Goal: Task Accomplishment & Management: Contribute content

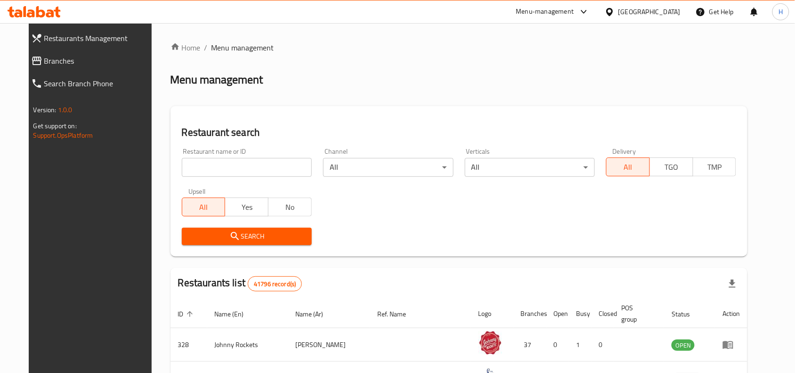
click at [113, 62] on span "Branches" at bounding box center [99, 60] width 110 height 11
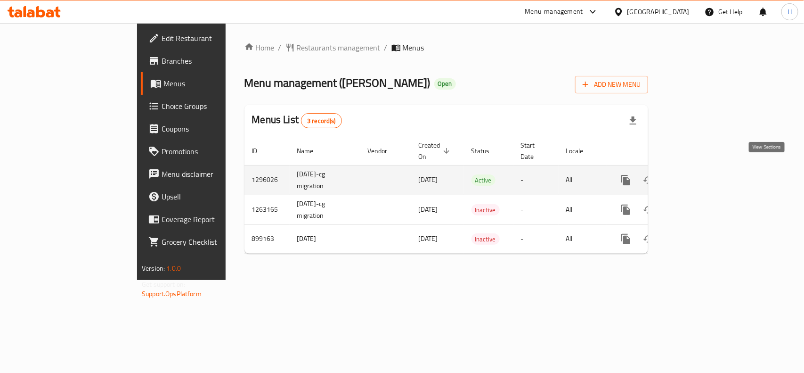
click at [700, 174] on icon "enhanced table" at bounding box center [693, 179] width 11 height 11
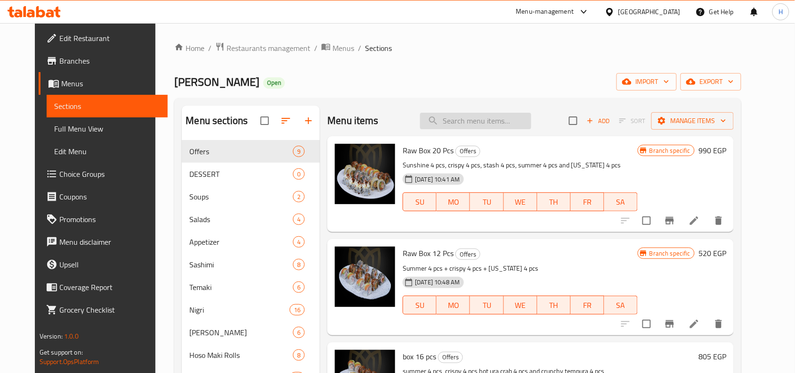
click at [456, 117] on input "search" at bounding box center [475, 121] width 111 height 16
paste input "MIX box 20 pcs"
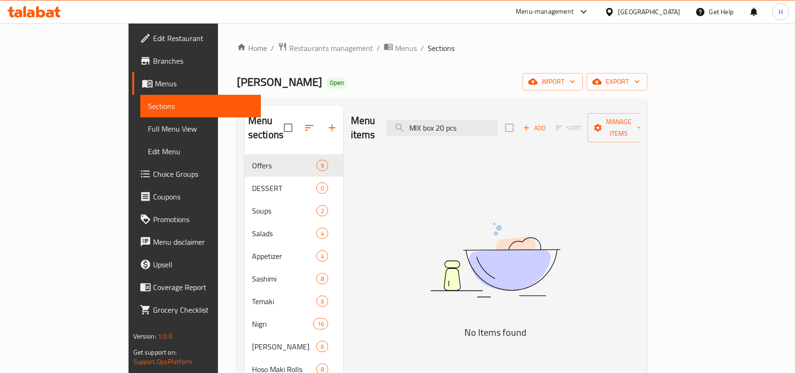
drag, startPoint x: 472, startPoint y: 116, endPoint x: 426, endPoint y: 122, distance: 45.6
click at [426, 122] on div "Menu items MIX box 20 pcs Add Sort Manage items" at bounding box center [495, 128] width 289 height 45
click at [498, 121] on input "MIX box 20 pcs" at bounding box center [442, 128] width 111 height 16
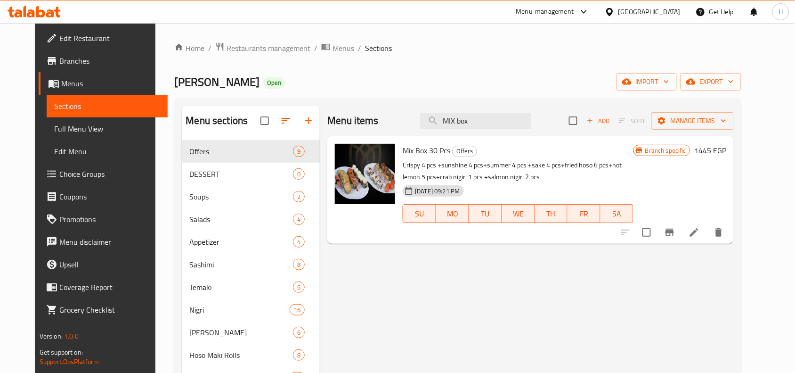
type input "MIX box"
click at [490, 111] on div "Menu items MIX box Add Sort Manage items" at bounding box center [530, 121] width 407 height 31
click at [491, 116] on input "MIX box" at bounding box center [475, 121] width 111 height 16
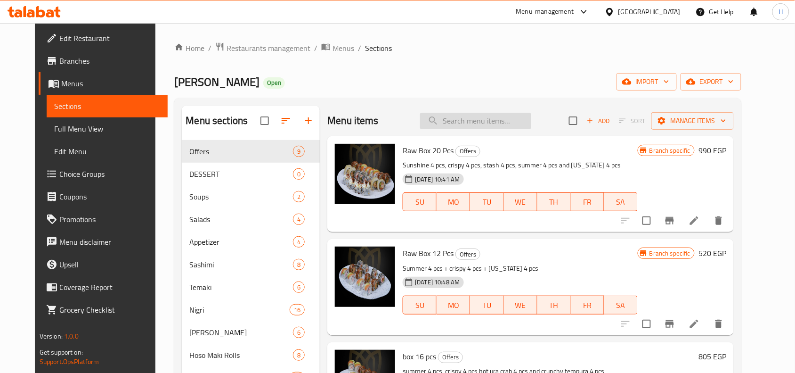
click at [466, 126] on input "search" at bounding box center [475, 121] width 111 height 16
paste input "summer 4 pcs"
click at [498, 127] on input "summer 4" at bounding box center [475, 121] width 111 height 16
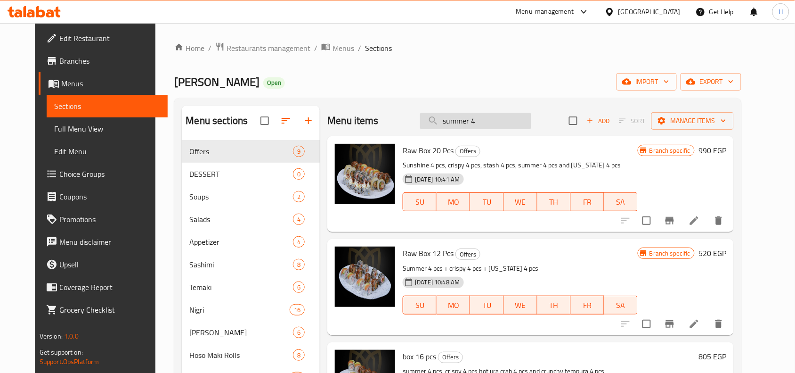
paste input "crispy 4 pcs"
click at [483, 120] on input "crispy 4 pcs" at bounding box center [475, 121] width 111 height 16
click at [483, 120] on input "crispy 4 cs" at bounding box center [475, 121] width 111 height 16
type input "crispy 4"
click at [69, 121] on link "Full Menu View" at bounding box center [107, 128] width 121 height 23
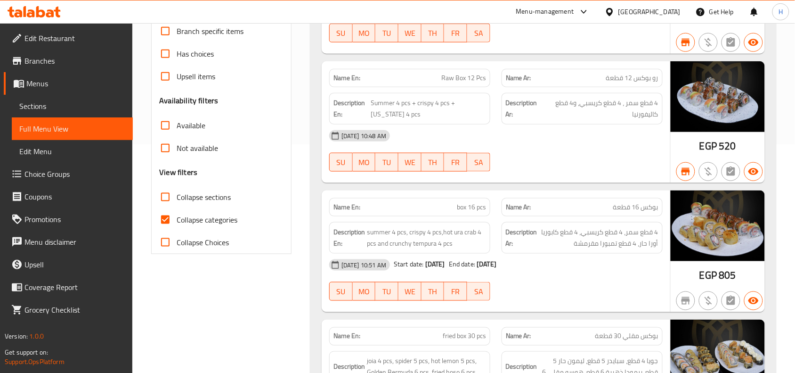
scroll to position [236, 0]
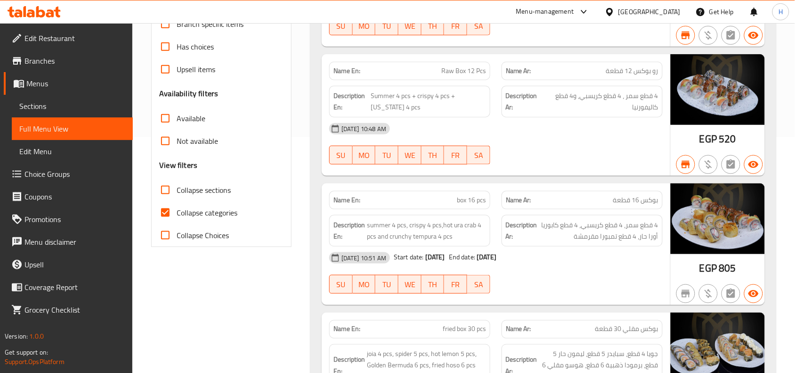
click at [210, 212] on span "Collapse categories" at bounding box center [207, 212] width 61 height 11
click at [177, 212] on input "Collapse categories" at bounding box center [165, 212] width 23 height 23
checkbox input "false"
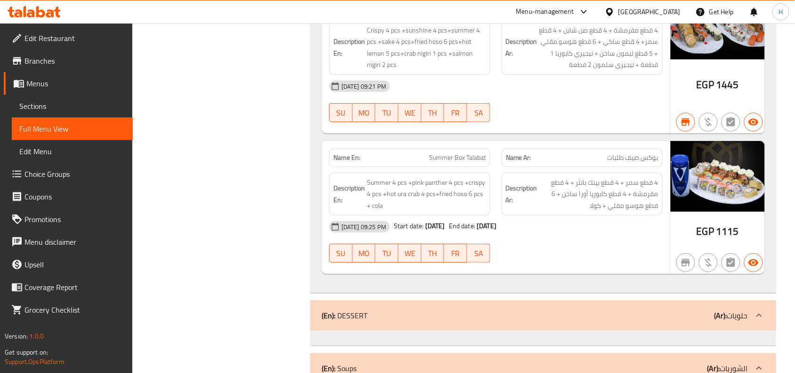
scroll to position [16487, 0]
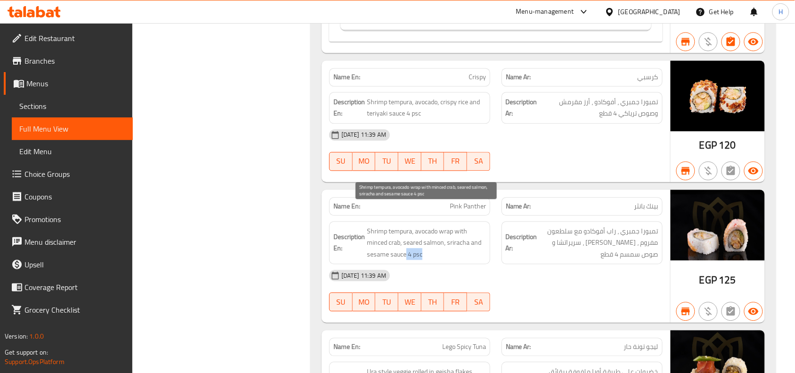
drag, startPoint x: 427, startPoint y: 234, endPoint x: 406, endPoint y: 235, distance: 21.2
click at [406, 235] on span "Shrimp tempura, avocado wrap with minced crab, seared salmon, sriracha and sesa…" at bounding box center [426, 242] width 119 height 35
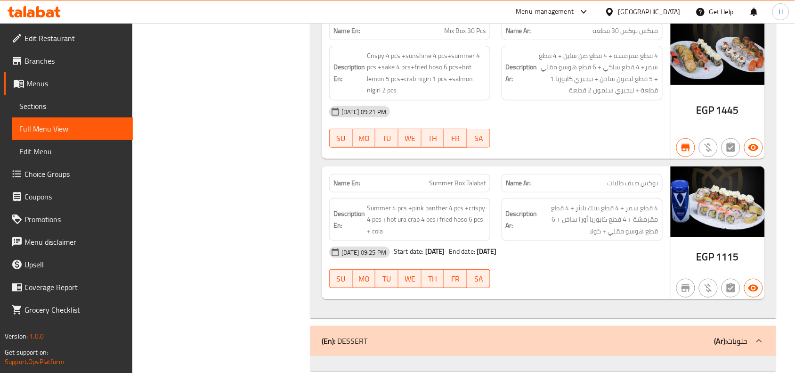
scroll to position [13558, 0]
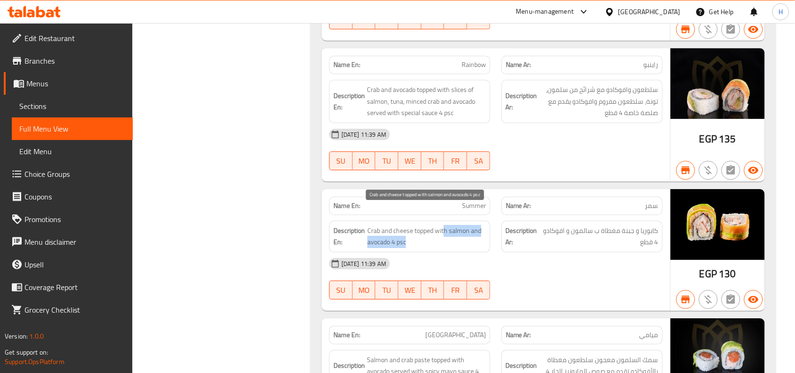
drag, startPoint x: 446, startPoint y: 214, endPoint x: 420, endPoint y: 219, distance: 25.9
click at [420, 225] on span "Crab and cheese topped with salmon and avocado 4 psc" at bounding box center [426, 236] width 119 height 23
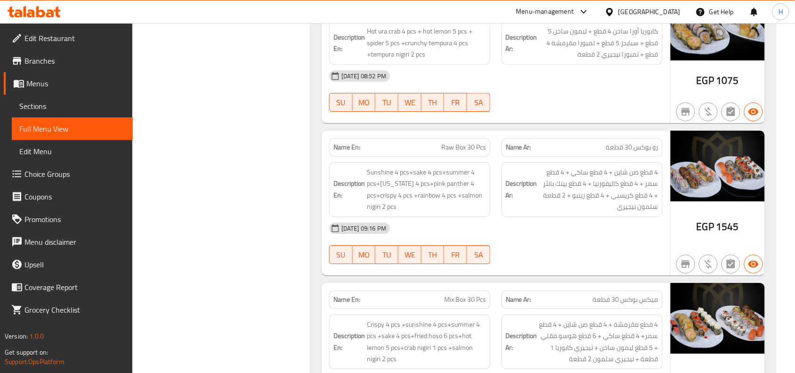
scroll to position [15533, 0]
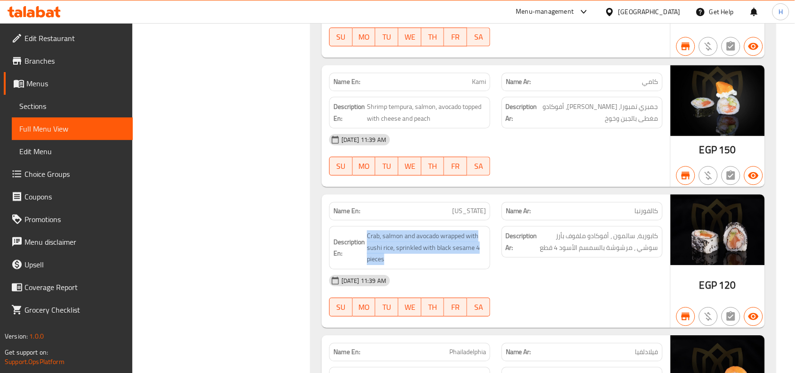
drag, startPoint x: 425, startPoint y: 237, endPoint x: 366, endPoint y: 205, distance: 67.2
click at [366, 226] on div "Description En: Crab, salmon and avocado wrapped with sushi rice, sprinkled wit…" at bounding box center [409, 247] width 161 height 43
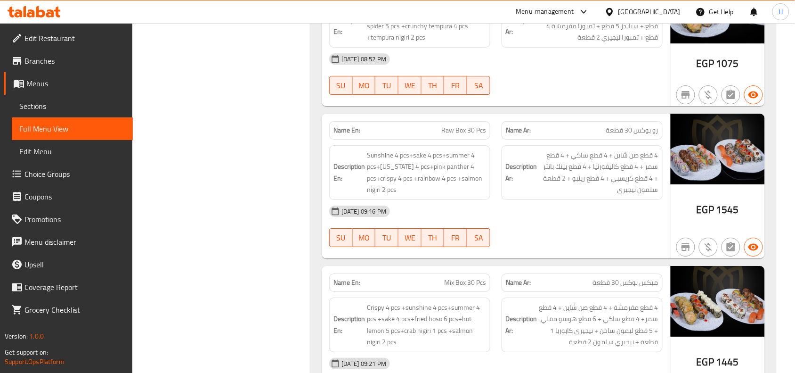
scroll to position [5033, 0]
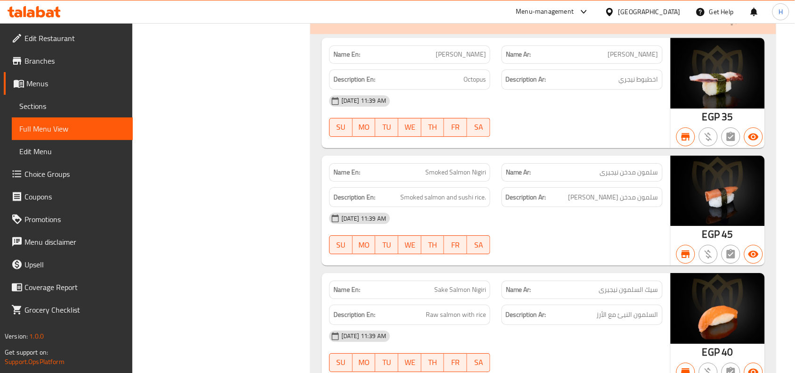
click at [446, 177] on span "Smoked Salmon Nigiri" at bounding box center [455, 172] width 61 height 10
copy span "Smoked Salmon Nigiri"
click at [464, 294] on span "Sake Salmon Nigiri" at bounding box center [460, 290] width 52 height 10
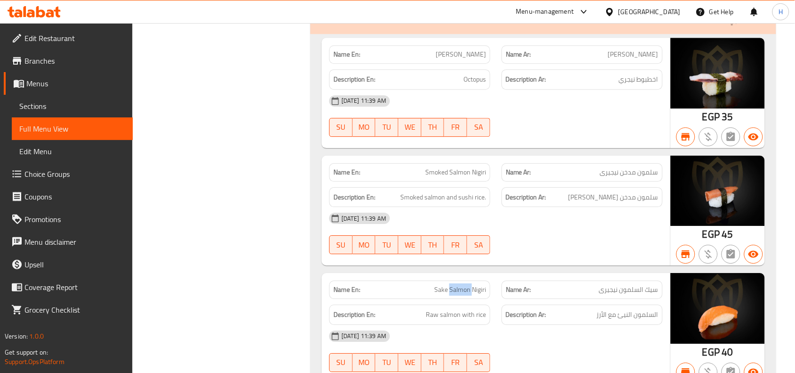
click at [464, 294] on span "Sake Salmon Nigiri" at bounding box center [460, 290] width 52 height 10
copy span "Sake Salmon Nigiri"
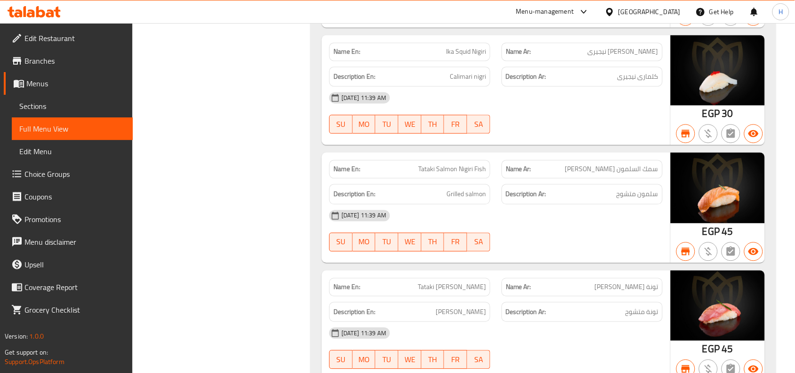
click at [444, 174] on span "Tataki Salmon Nigiri Fish" at bounding box center [452, 169] width 68 height 10
copy span "Tataki Salmon Nigiri Fish"
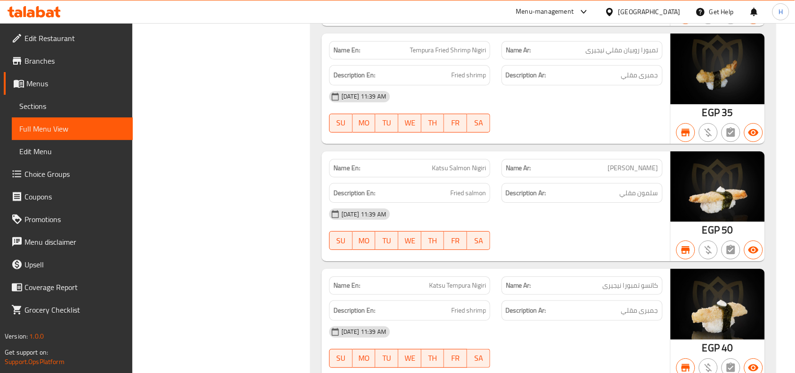
click at [459, 173] on span "Katsu Salmon Nigiri" at bounding box center [459, 168] width 54 height 10
copy span "Katsu Salmon Nigiri"
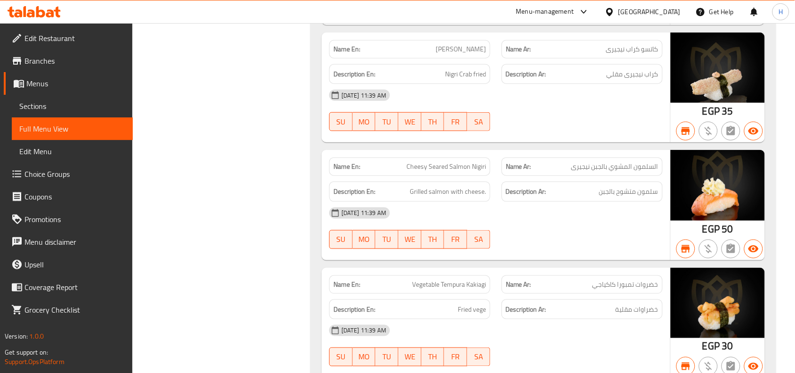
click at [451, 196] on div "Description En: Grilled salmon with cheese." at bounding box center [410, 192] width 172 height 32
click at [452, 171] on span "Cheesy Seared Salmon Nigiri" at bounding box center [447, 167] width 80 height 10
copy span "Cheesy Seared Salmon Nigiri"
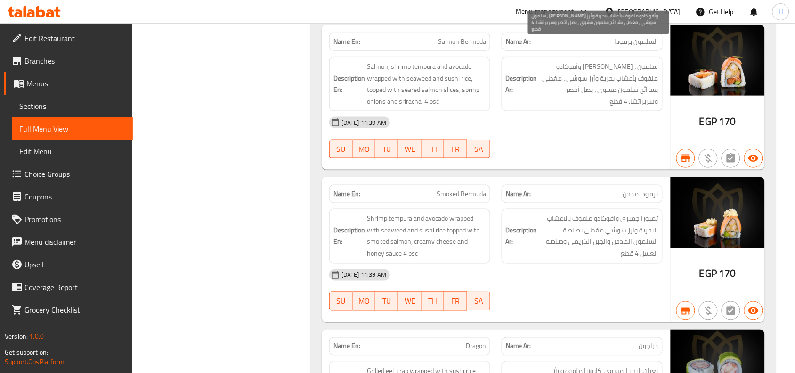
scroll to position [15178, 0]
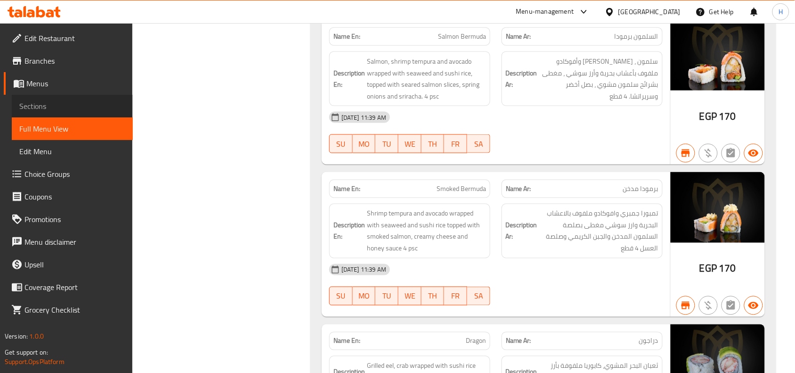
click at [49, 102] on span "Sections" at bounding box center [72, 105] width 106 height 11
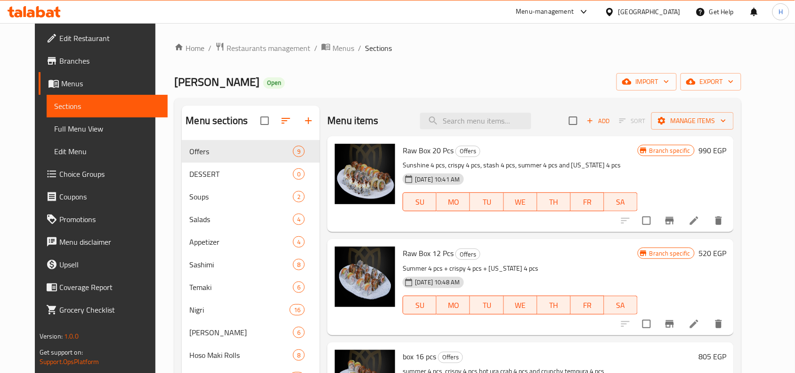
click at [595, 123] on icon "button" at bounding box center [590, 120] width 8 height 8
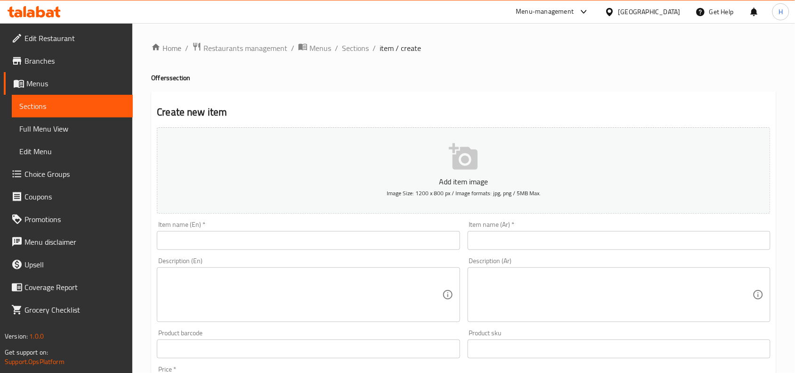
click at [367, 244] on input "text" at bounding box center [308, 240] width 303 height 19
paste input "MIX box 20 pcs"
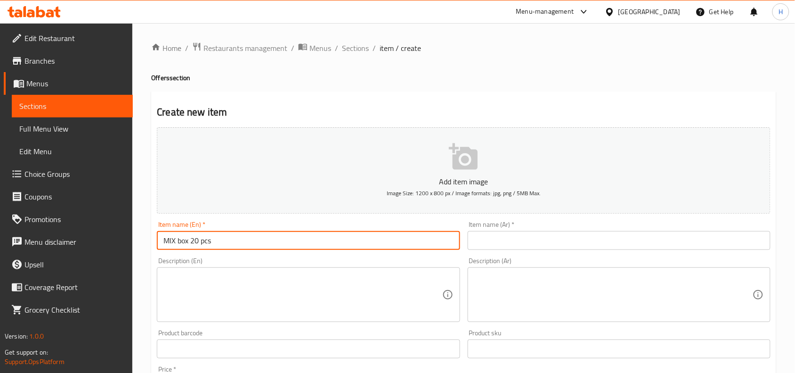
type input "MIX box 20 pcs"
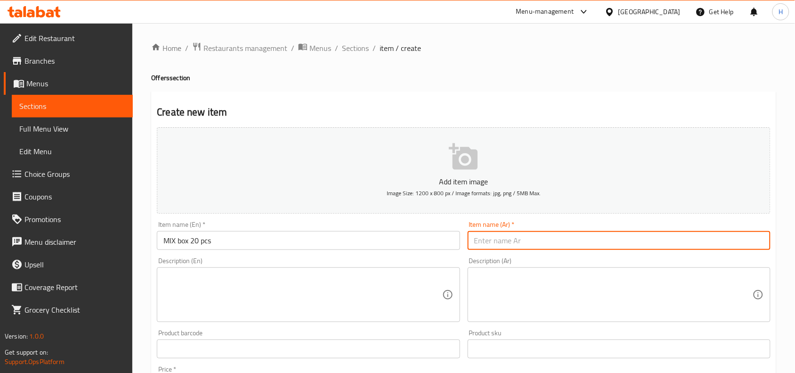
click at [500, 239] on input "text" at bounding box center [619, 240] width 303 height 19
paste input "صندوق مزيج 20 قطعة"
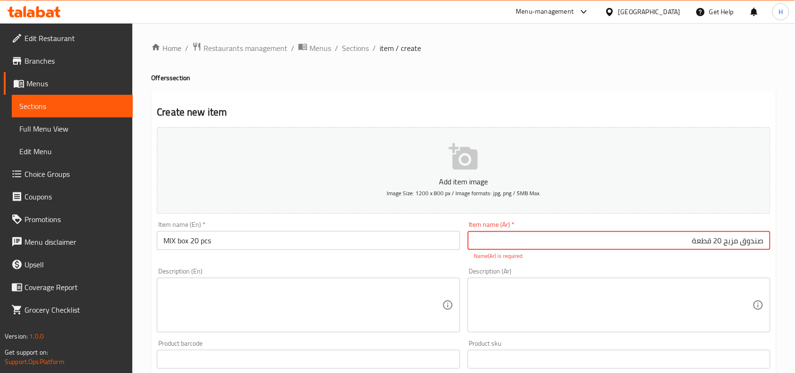
drag, startPoint x: 726, startPoint y: 242, endPoint x: 776, endPoint y: 244, distance: 50.4
click at [776, 244] on div "Create new item Add item image Image Size: 1200 x 800 px / Image formats: jpg, …" at bounding box center [463, 370] width 625 height 559
type input "مكس بوكس 20 قطعة"
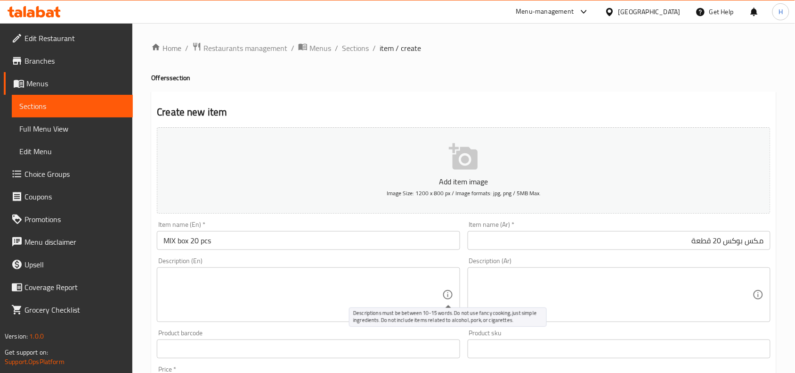
click at [372, 295] on textarea at bounding box center [302, 294] width 278 height 45
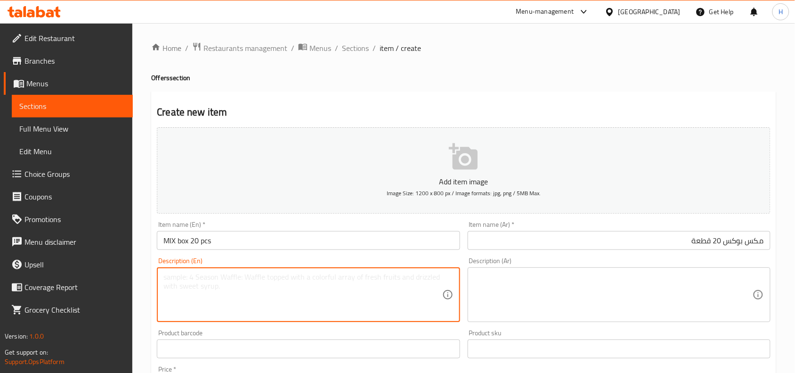
paste textarea "summer 4 pcs + crispy 4 pcs + california 4 pcs + hot ura crab 4 pcs + SUNSET 4 …"
drag, startPoint x: 334, startPoint y: 276, endPoint x: 338, endPoint y: 287, distance: 12.2
click at [338, 290] on textarea "summer 4 pcs + crispy 4 pcs + California 4 pcs + hot ura crab 4 pcs + SUNSET 4 …" at bounding box center [302, 294] width 278 height 45
click at [332, 277] on textarea "summer 4 pcs + crispy 4 pcs + California 4 pcs + hot ura crab 4 pcs + SUNSET 4 …" at bounding box center [302, 294] width 278 height 45
click at [328, 279] on textarea "summer 4 pcs + crispy 4 pcs + California 4 pcs + hot ura crab 4 pcs + SUNSET 4 …" at bounding box center [302, 294] width 278 height 45
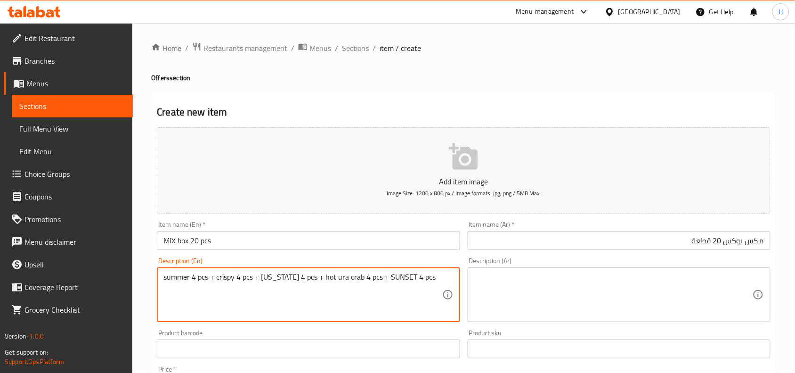
click at [328, 279] on textarea "summer 4 pcs + crispy 4 pcs + California 4 pcs + hot ura crab 4 pcs + SUNSET 4 …" at bounding box center [302, 294] width 278 height 45
type textarea "summer 4 pcs + crispy 4 pcs + California 4 pcs + hot ura crab 4 pcs + SUNSET 4 …"
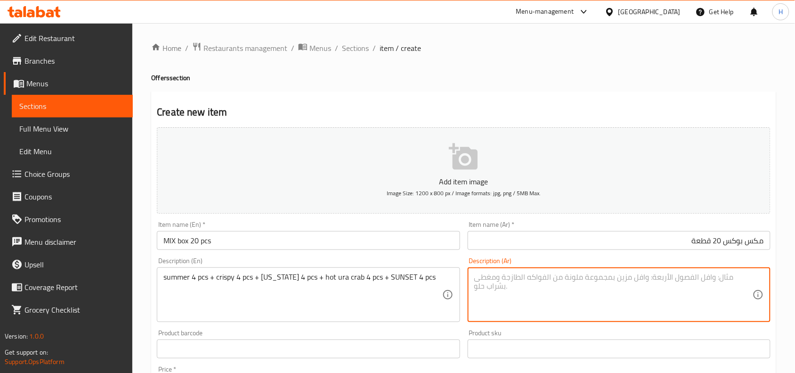
click at [655, 293] on textarea at bounding box center [613, 294] width 278 height 45
click at [655, 293] on textarea "سمر 4 قطع + كرسبي 4 قطع + كاليفورنيا 4 قطع + أورا هوت 4 قطع + صن سيت 4 قطع" at bounding box center [613, 294] width 278 height 45
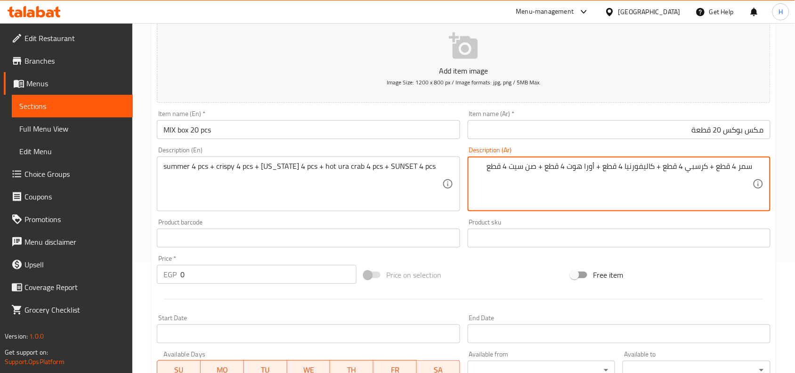
scroll to position [118, 0]
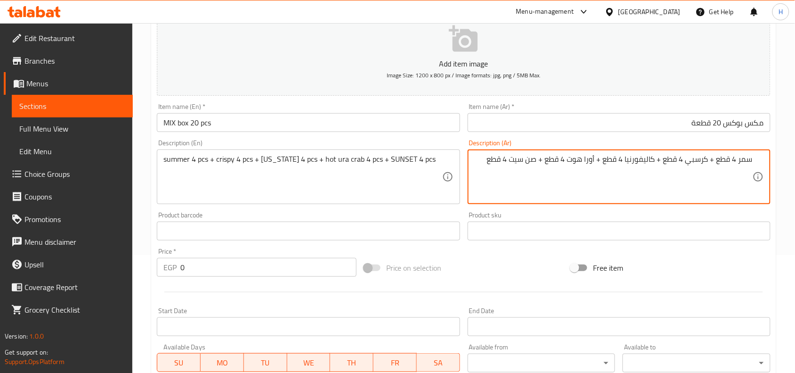
type textarea "سمر 4 قطع + كرسبي 4 قطع + كاليفورنيا 4 قطع + أورا هوت 4 قطع + صن سيت 4 قطع"
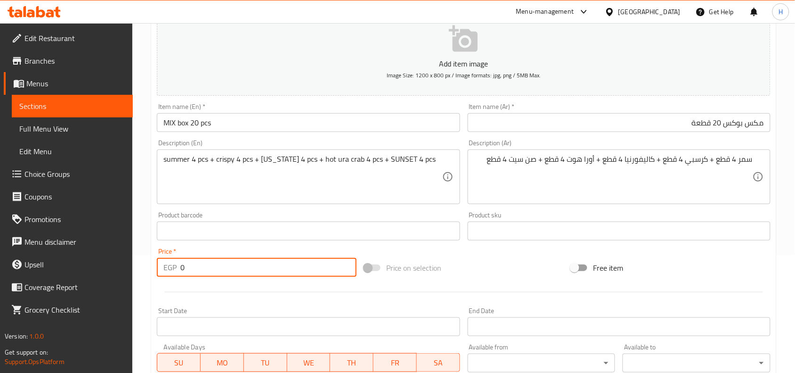
drag, startPoint x: 195, startPoint y: 264, endPoint x: 158, endPoint y: 260, distance: 36.5
click at [158, 260] on div "EGP 0 Price *" at bounding box center [257, 267] width 200 height 19
type input "960"
click at [220, 284] on div at bounding box center [463, 291] width 621 height 23
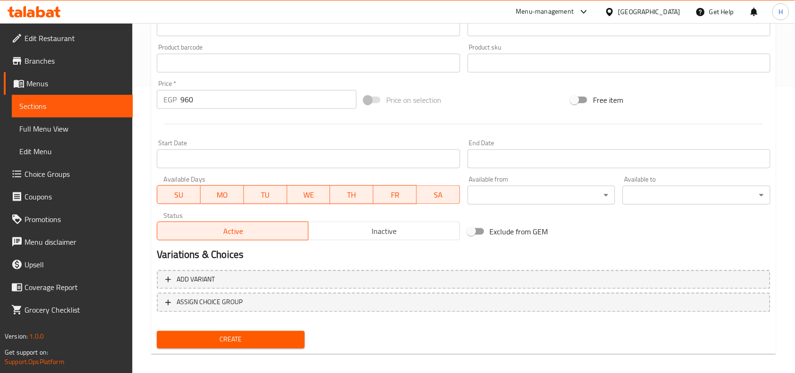
scroll to position [291, 0]
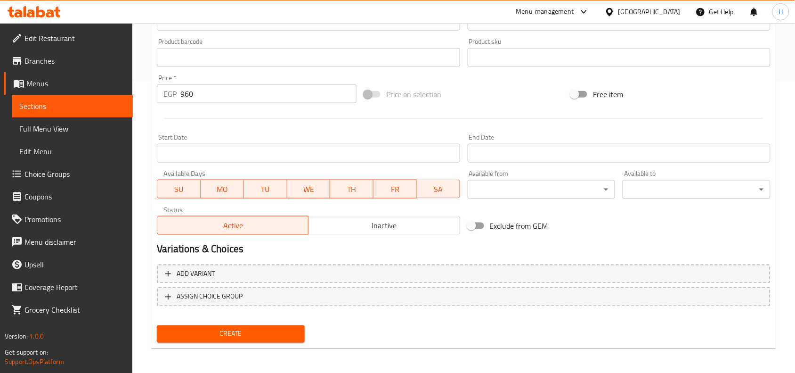
click at [383, 217] on button "Inactive" at bounding box center [384, 225] width 152 height 19
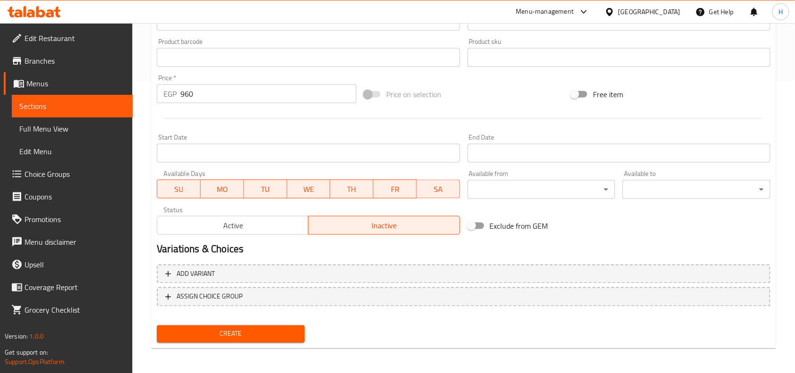
click at [258, 345] on div "Create new item Add item image Image Size: 1200 x 800 px / Image formats: jpg, …" at bounding box center [463, 74] width 625 height 548
click at [268, 331] on span "Create" at bounding box center [230, 334] width 133 height 12
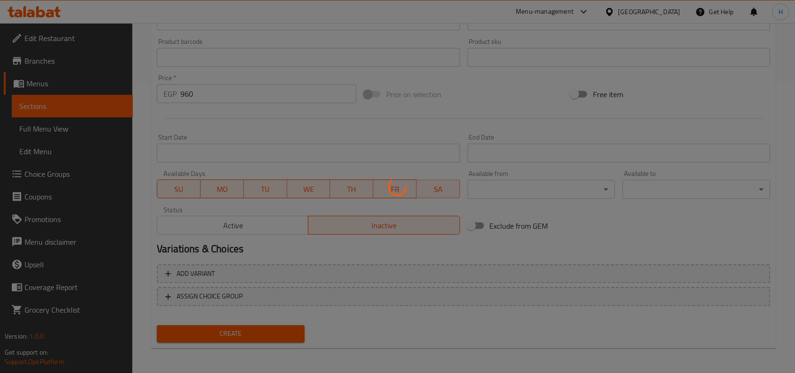
type input "0"
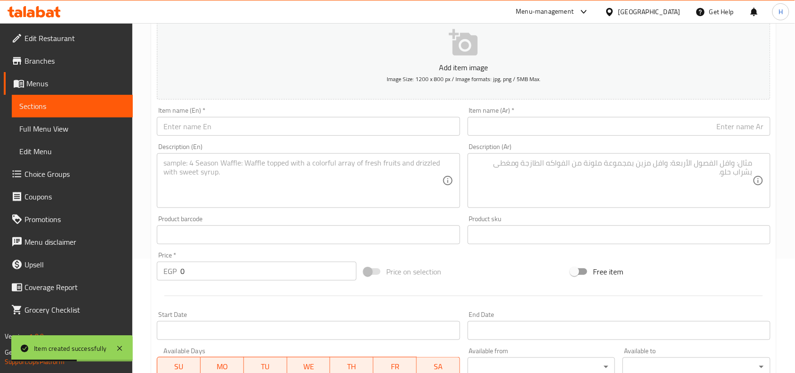
scroll to position [0, 0]
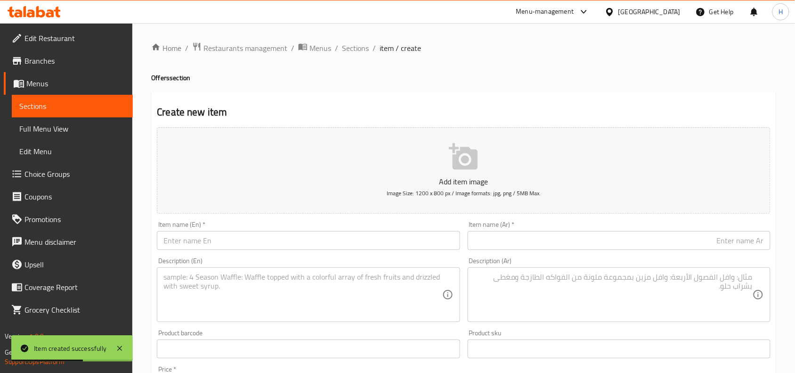
click at [365, 50] on span "Sections" at bounding box center [355, 47] width 27 height 11
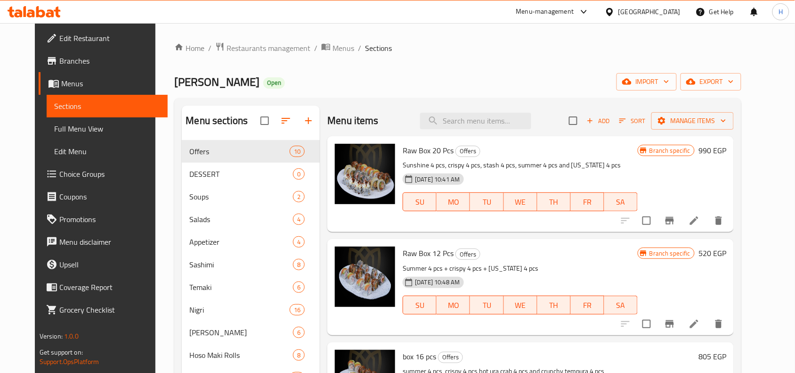
click at [450, 104] on div "Menu sections Offers 10 DESSERT 0 Soups 2 Salads 4 Appetizer 4 Sashimi 8 Temaki…" at bounding box center [457, 292] width 567 height 388
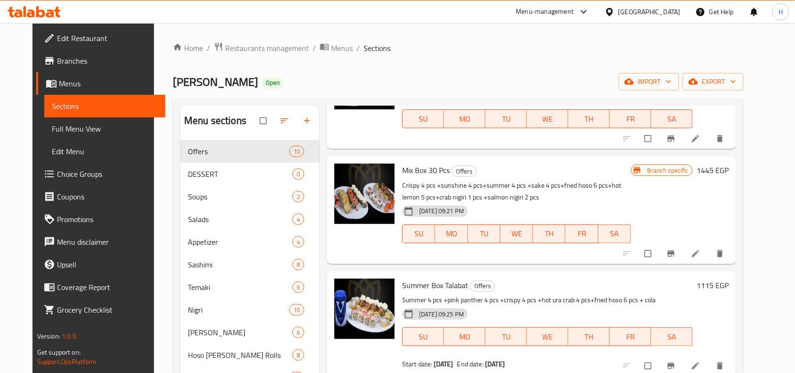
click at [97, 62] on span "Branches" at bounding box center [107, 60] width 101 height 11
